Goal: Task Accomplishment & Management: Manage account settings

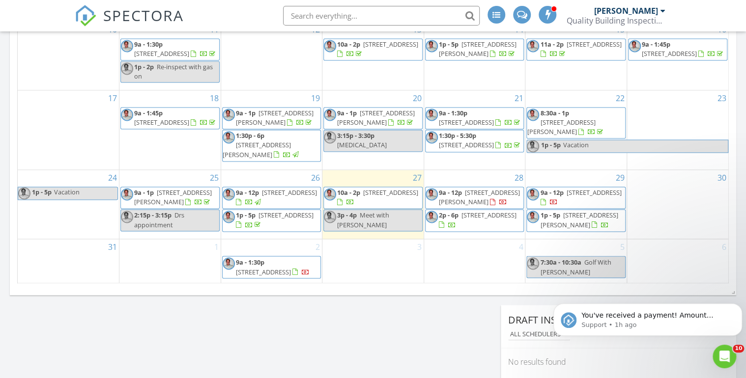
scroll to position [747, 0]
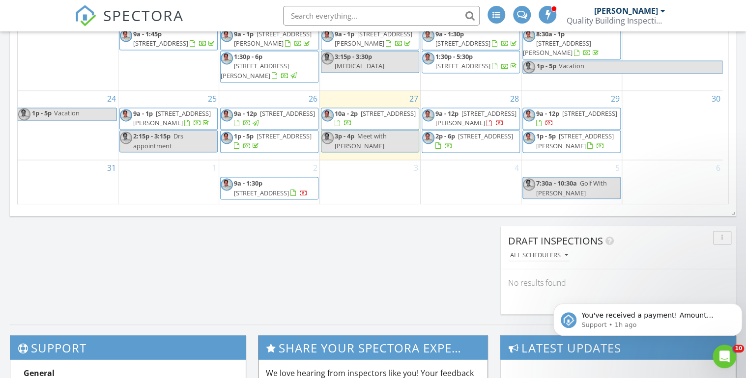
click at [268, 195] on div "2 9a - 1:30p 6875 Northstar Ct, Castle Rock 80108" at bounding box center [269, 182] width 100 height 44
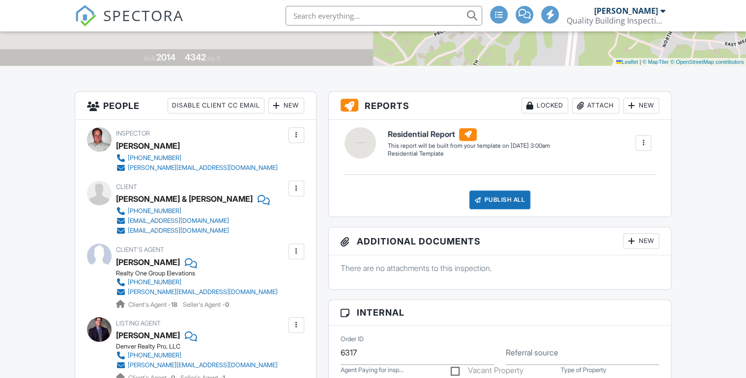
scroll to position [472, 0]
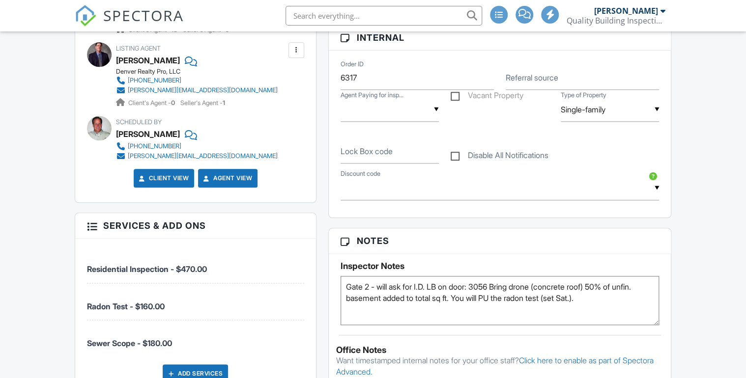
click at [598, 308] on textarea "Gate 2 - will ask for I.D. LB on door: 3056 Bring drone (concrete roof) 50% of …" at bounding box center [499, 300] width 318 height 49
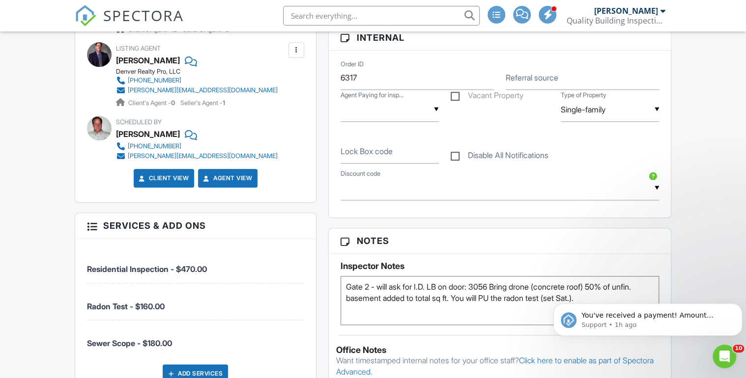
scroll to position [0, 0]
click at [739, 307] on icon "Dismiss notification" at bounding box center [738, 306] width 3 height 3
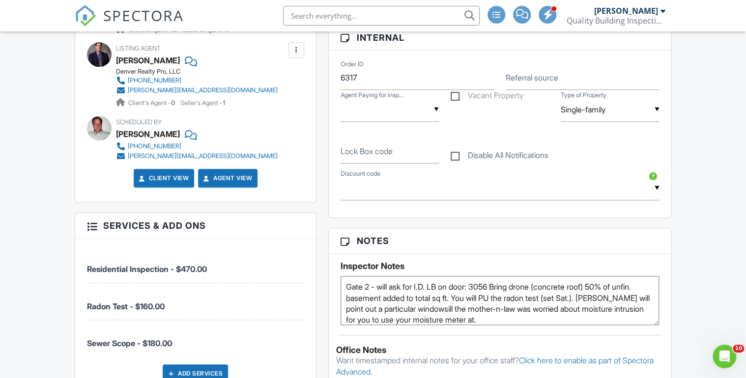
click at [478, 313] on textarea "Gate 2 - will ask for I.D. LB on door: 3056 Bring drone (concrete roof) 50% of …" at bounding box center [499, 300] width 318 height 49
click at [616, 314] on textarea "Gate 2 - will ask for I.D. LB on door: 3056 Bring drone (concrete roof) 50% of …" at bounding box center [499, 300] width 318 height 49
click at [600, 325] on textarea "Gate 2 - will ask for I.D. LB on door: 3056 Bring drone (concrete roof) 50% of …" at bounding box center [499, 300] width 318 height 49
click at [420, 325] on textarea "Gate 2 - will ask for I.D. LB on door: 3056 Bring drone (concrete roof) 50% of …" at bounding box center [499, 300] width 318 height 49
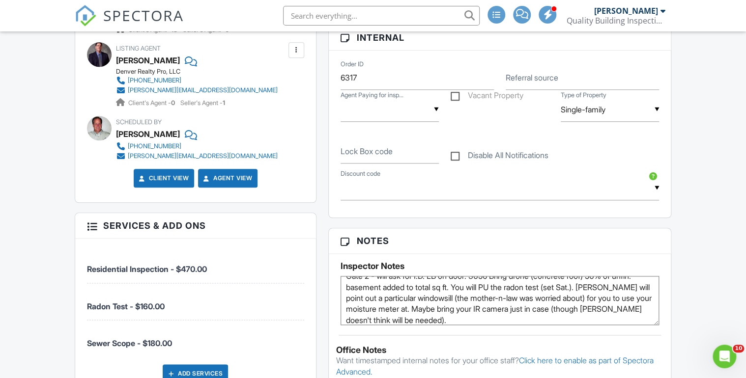
type textarea "Gate 2 - will ask for I.D. LB on door: 3056 Bring drone (concrete roof) 50% of …"
click at [134, 17] on span "SPECTORA" at bounding box center [143, 15] width 81 height 21
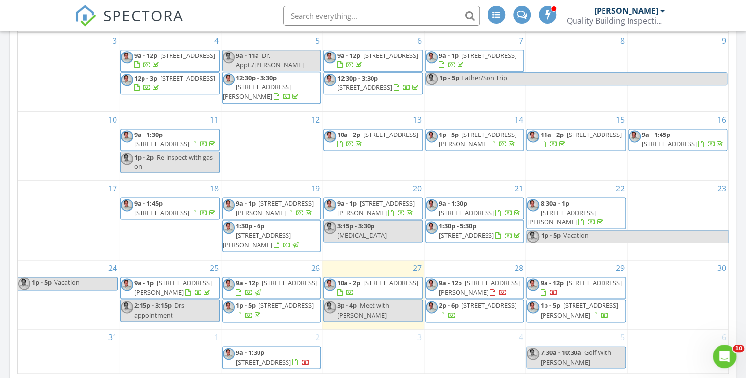
scroll to position [668, 0]
